Goal: Transaction & Acquisition: Download file/media

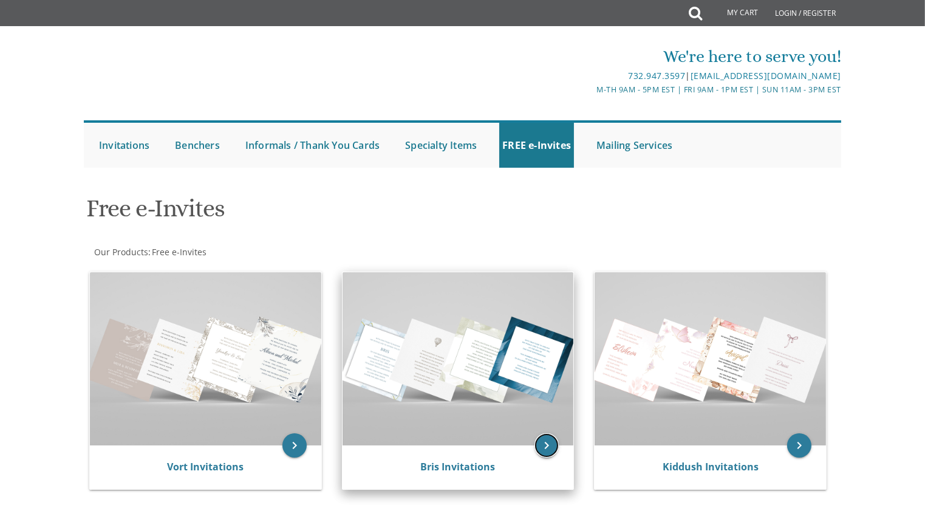
click at [545, 433] on icon "keyboard_arrow_right" at bounding box center [547, 445] width 24 height 24
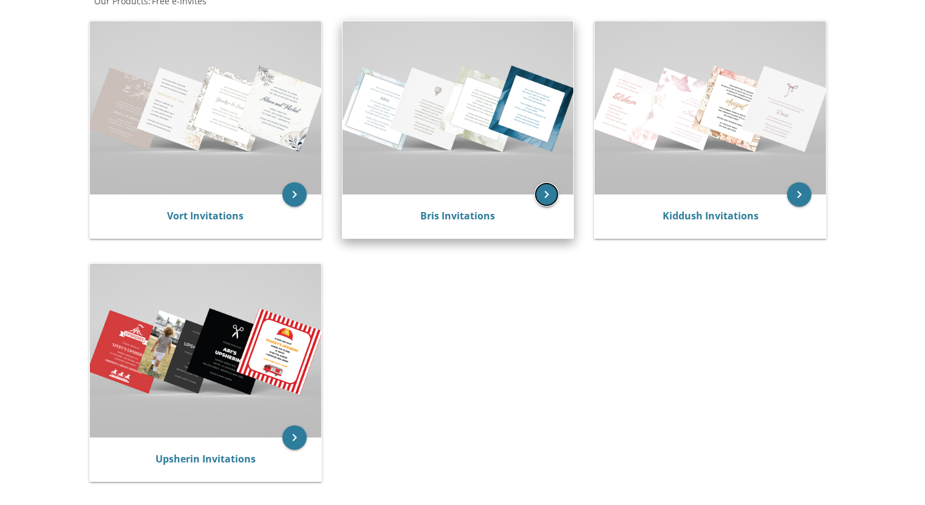
scroll to position [265, 0]
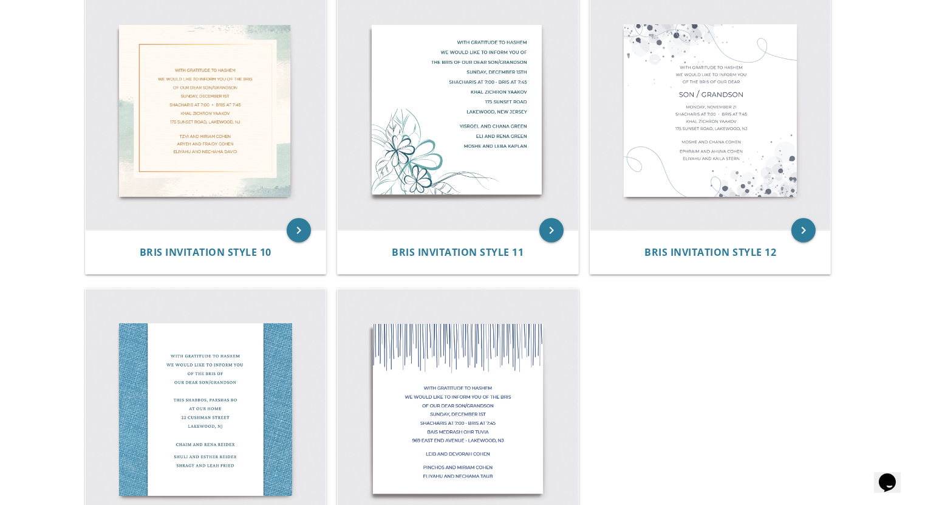
scroll to position [1270, 0]
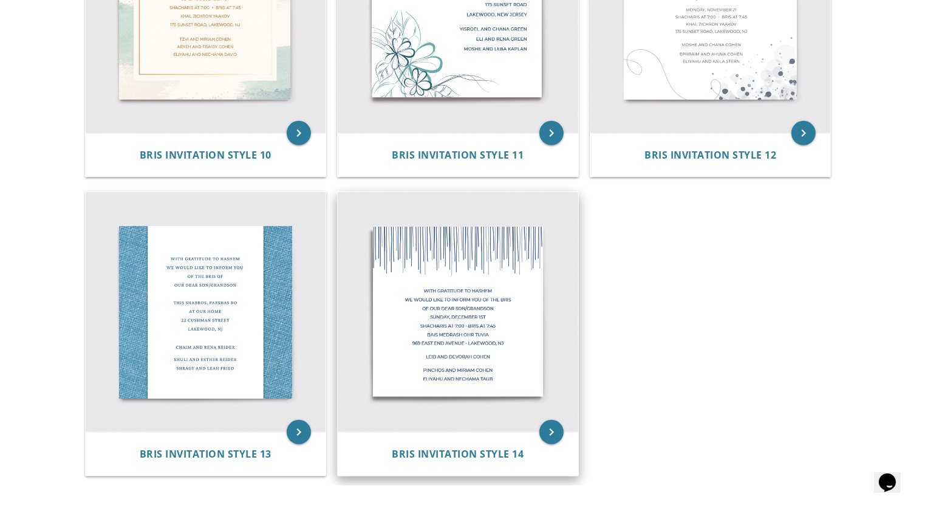
click at [477, 255] on img at bounding box center [458, 312] width 241 height 241
